Goal: Obtain resource: Download file/media

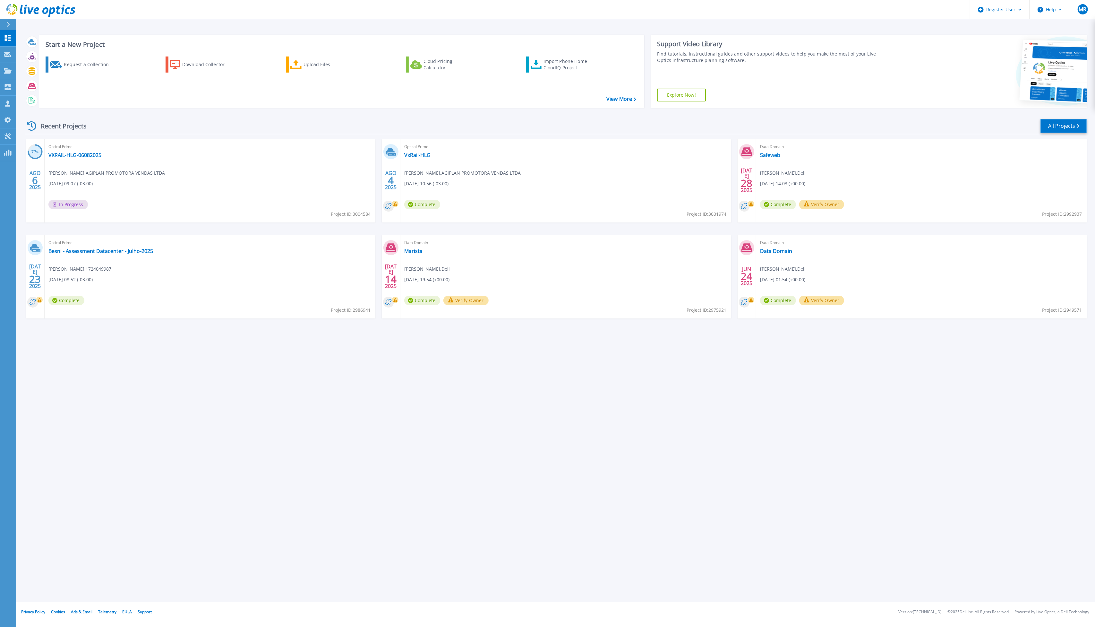
click at [1067, 126] on link "All Projects" at bounding box center [1064, 126] width 47 height 14
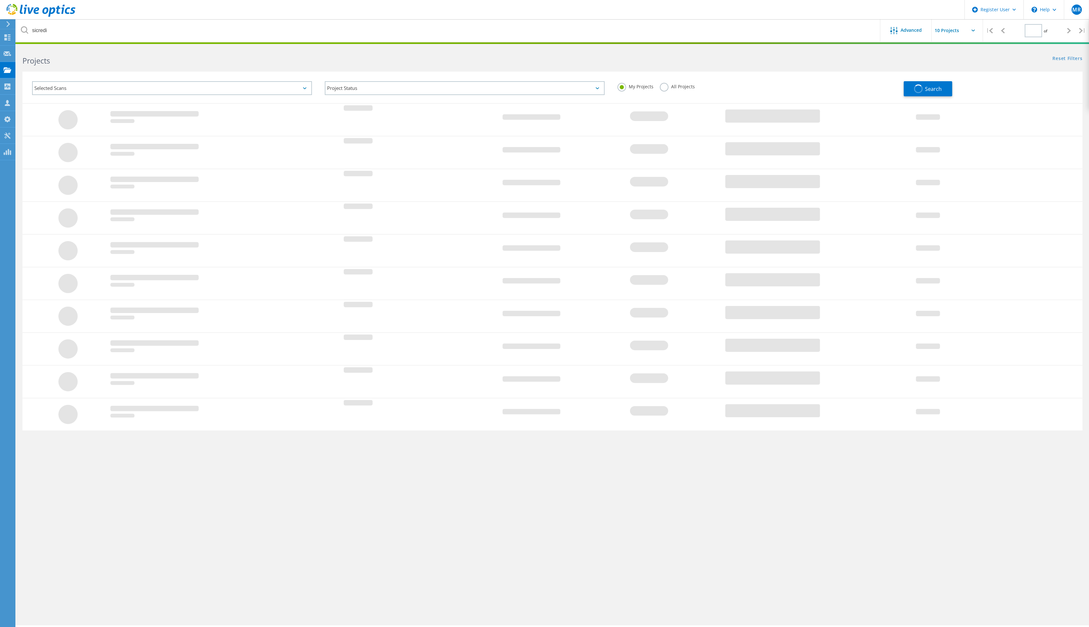
type input "1"
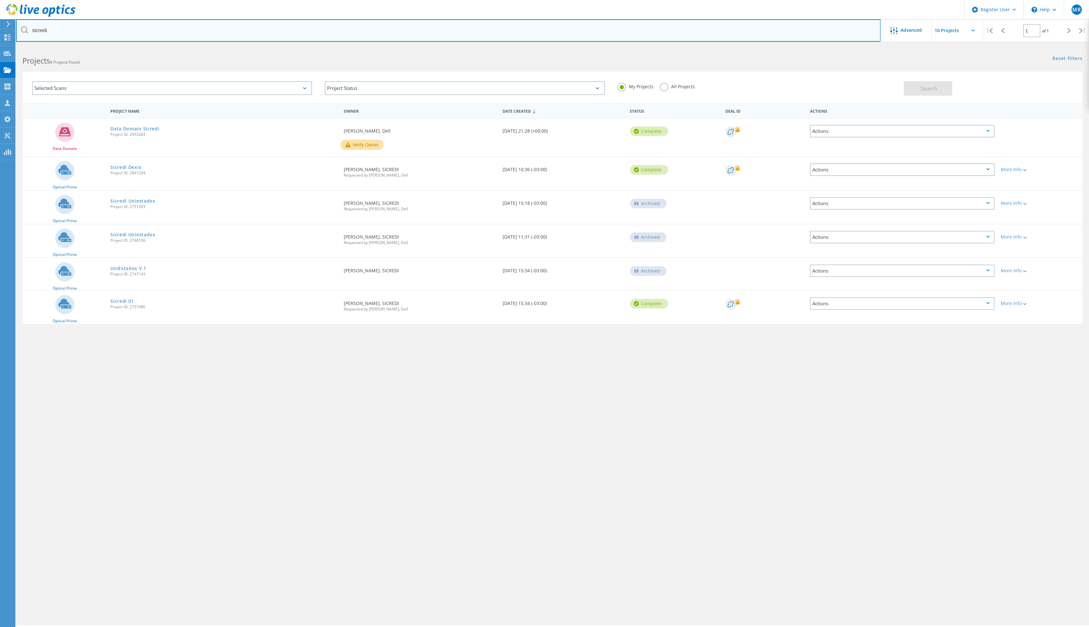
click at [152, 23] on input "sicredi" at bounding box center [448, 30] width 864 height 22
paste input "BR597600054"
type input "BR597600054"
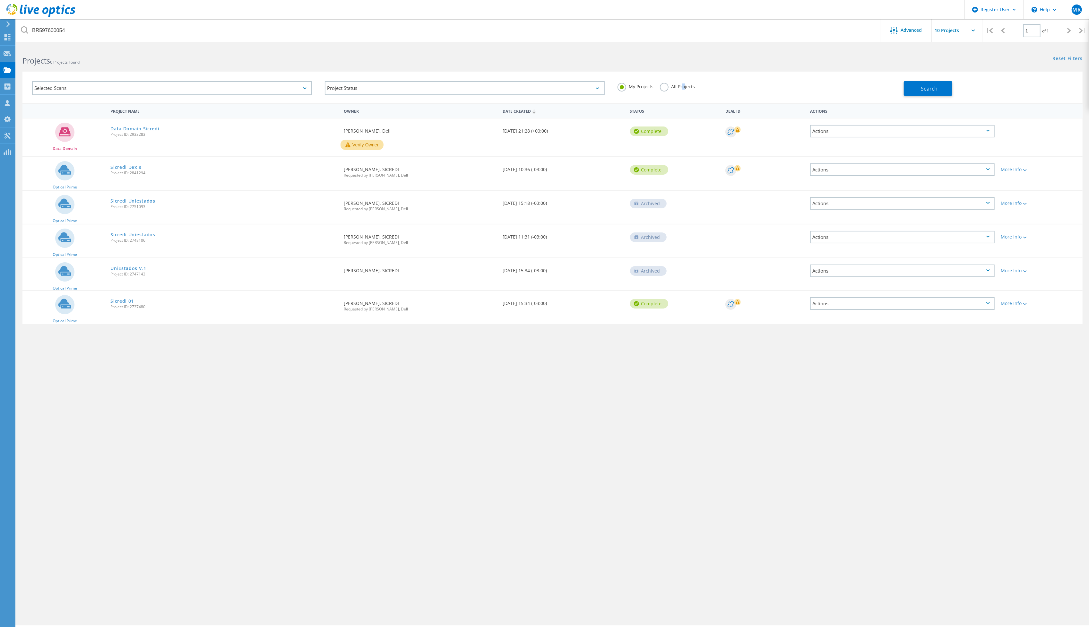
click at [682, 85] on label "All Projects" at bounding box center [677, 86] width 35 height 6
click at [683, 85] on label "All Projects" at bounding box center [677, 86] width 35 height 6
click at [0, 0] on input "All Projects" at bounding box center [0, 0] width 0 height 0
click at [915, 93] on button "Search" at bounding box center [928, 88] width 48 height 14
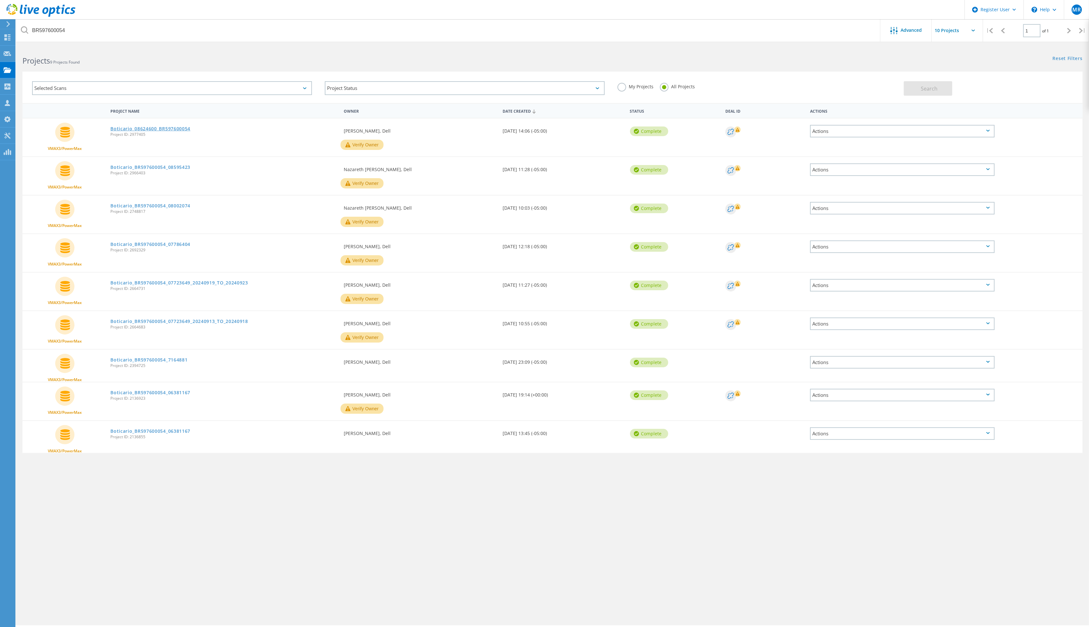
click at [185, 126] on link "Boticario_08624600_BR597600054" at bounding box center [150, 128] width 80 height 4
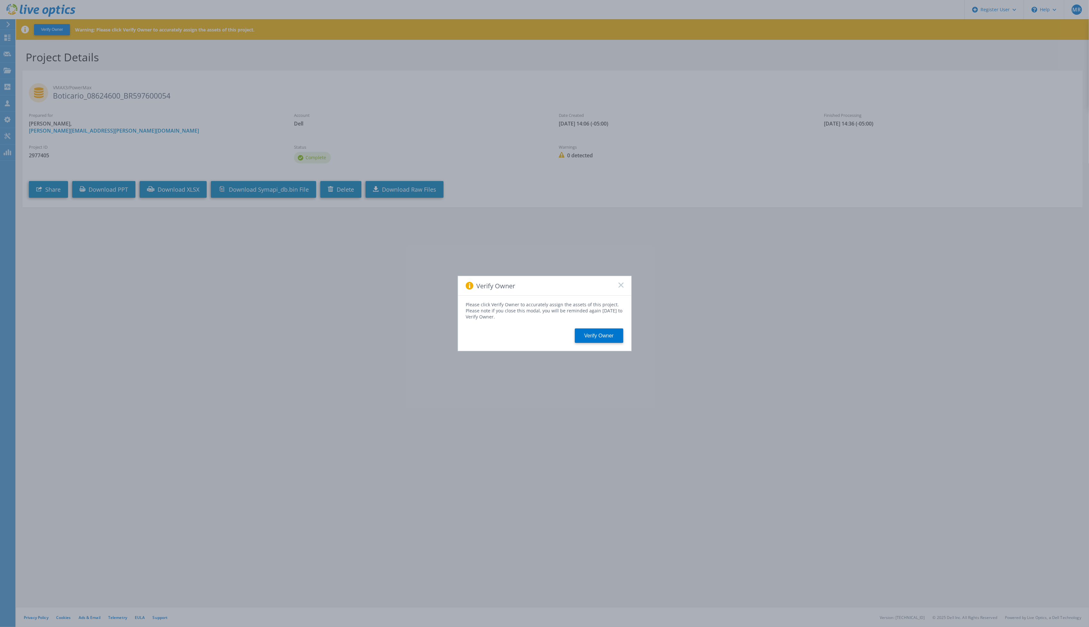
click at [622, 285] on icon at bounding box center [620, 284] width 5 height 5
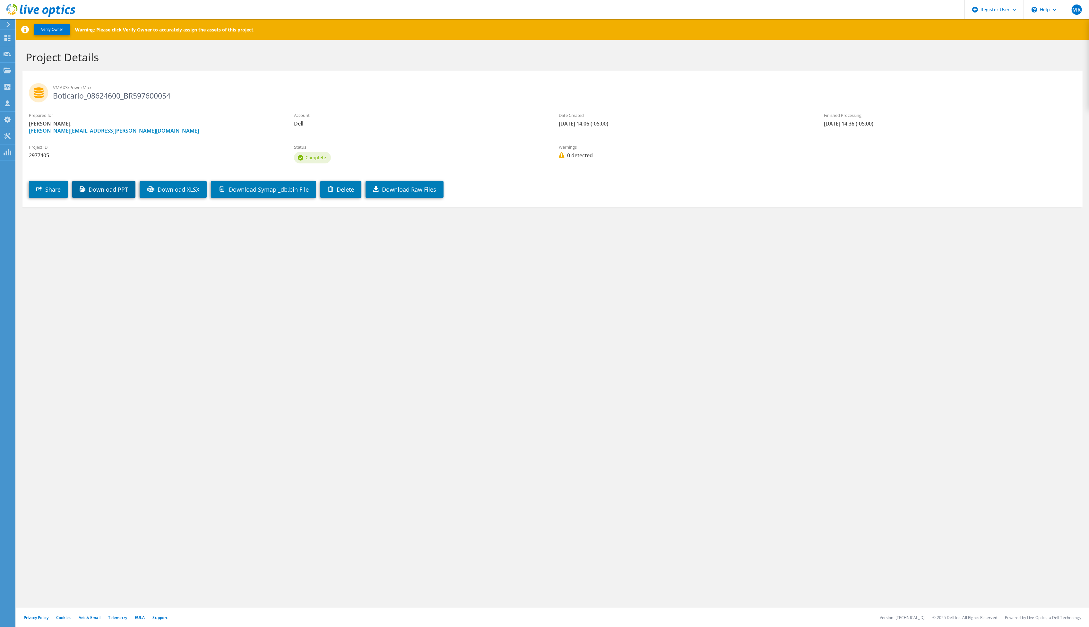
click at [121, 194] on link "Download PPT" at bounding box center [103, 189] width 63 height 17
click at [418, 141] on div "Status Complete" at bounding box center [420, 155] width 265 height 28
